Goal: Task Accomplishment & Management: Manage account settings

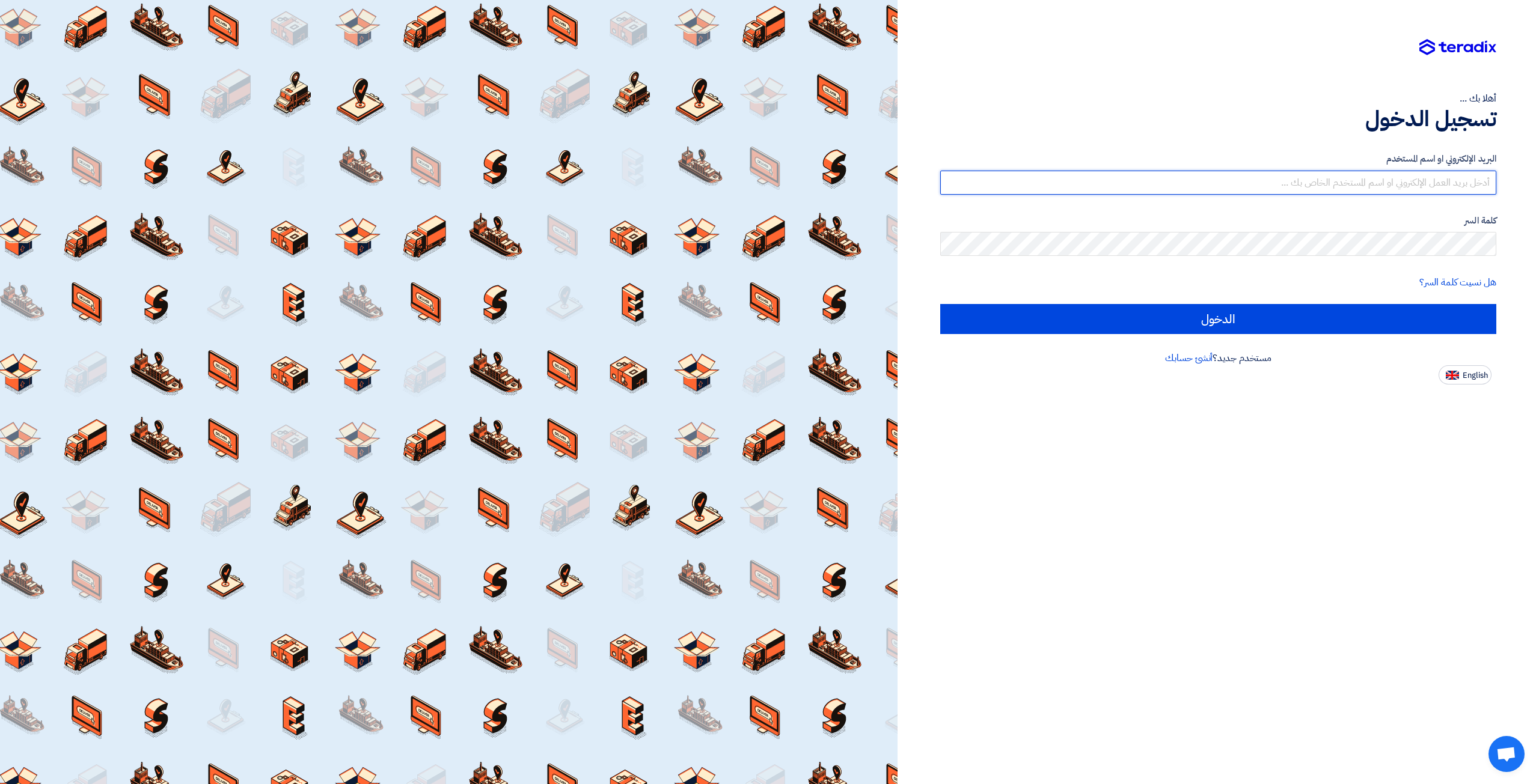
click at [1356, 182] on input "text" at bounding box center [1219, 183] width 556 height 24
type input "elite@elitegeneralsupplies.org"
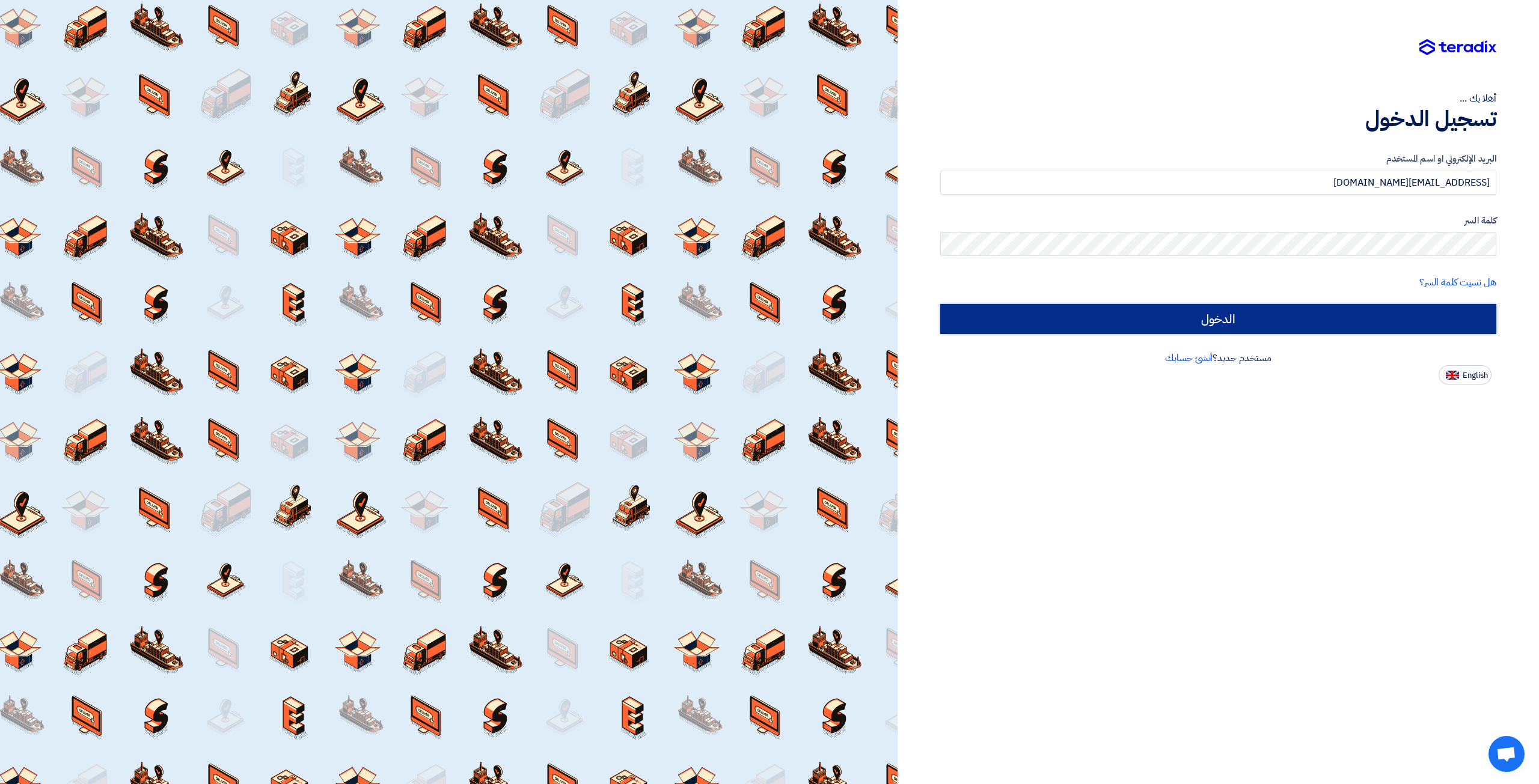
click at [1256, 318] on input "الدخول" at bounding box center [1219, 319] width 556 height 30
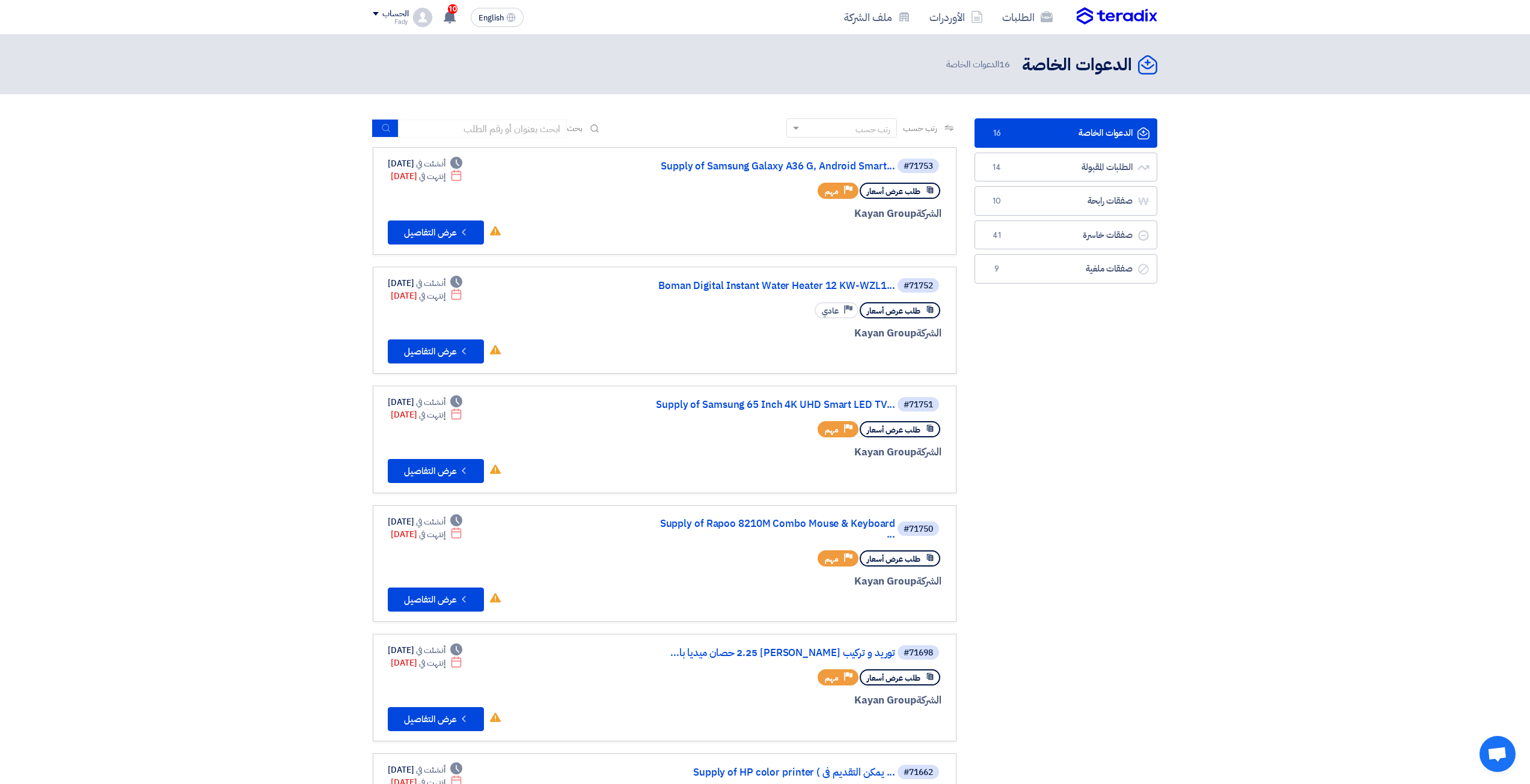
click at [1136, 5] on div "الطلبات الأوردرات ملف الشركة" at bounding box center [922, 17] width 471 height 29
click at [1131, 21] on img at bounding box center [1117, 16] width 80 height 18
